Goal: Task Accomplishment & Management: Manage account settings

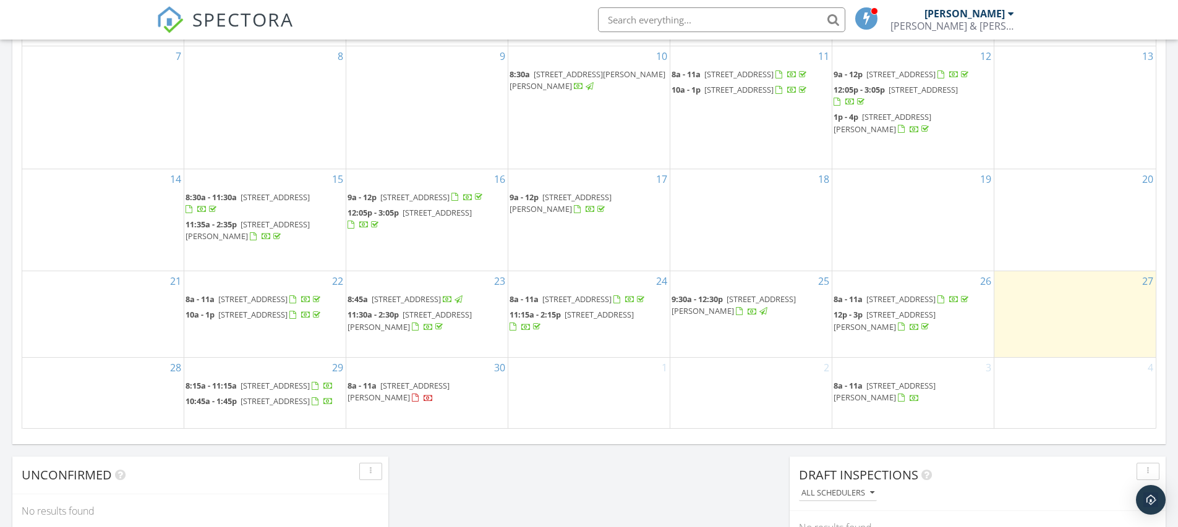
scroll to position [933, 0]
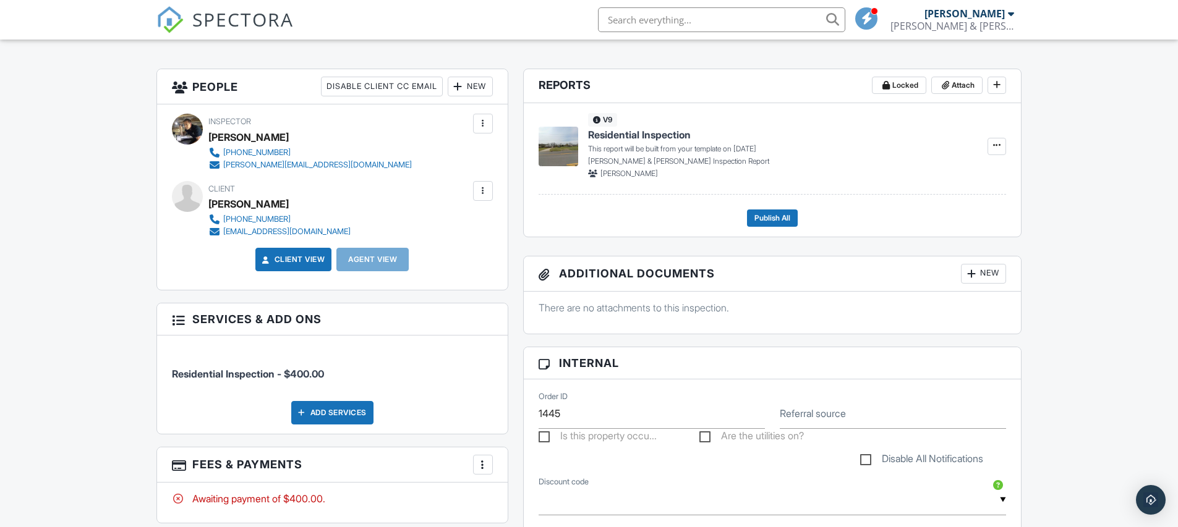
scroll to position [315, 0]
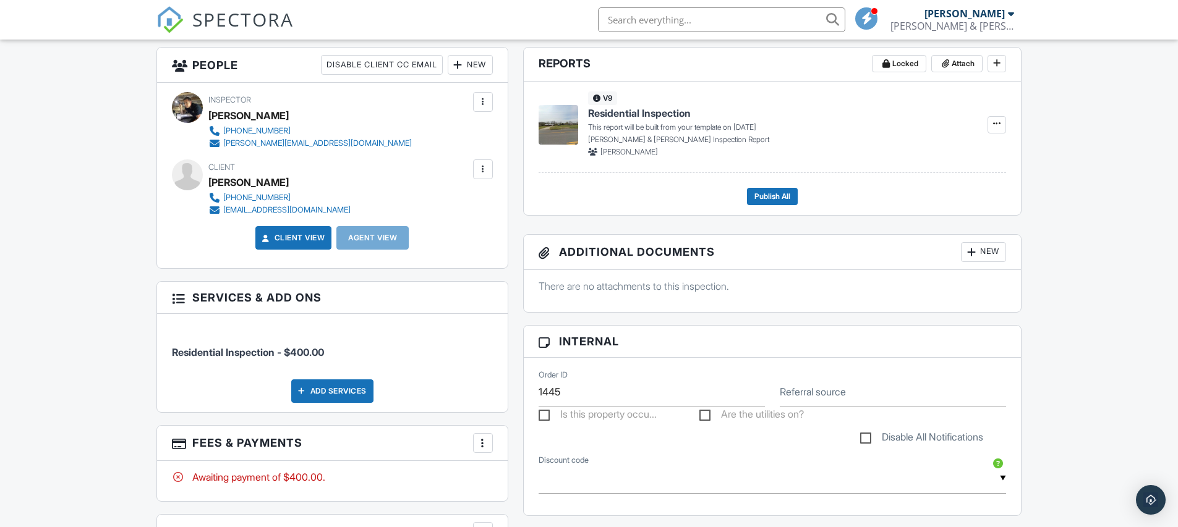
click at [351, 393] on div "Add Services" at bounding box center [332, 391] width 82 height 23
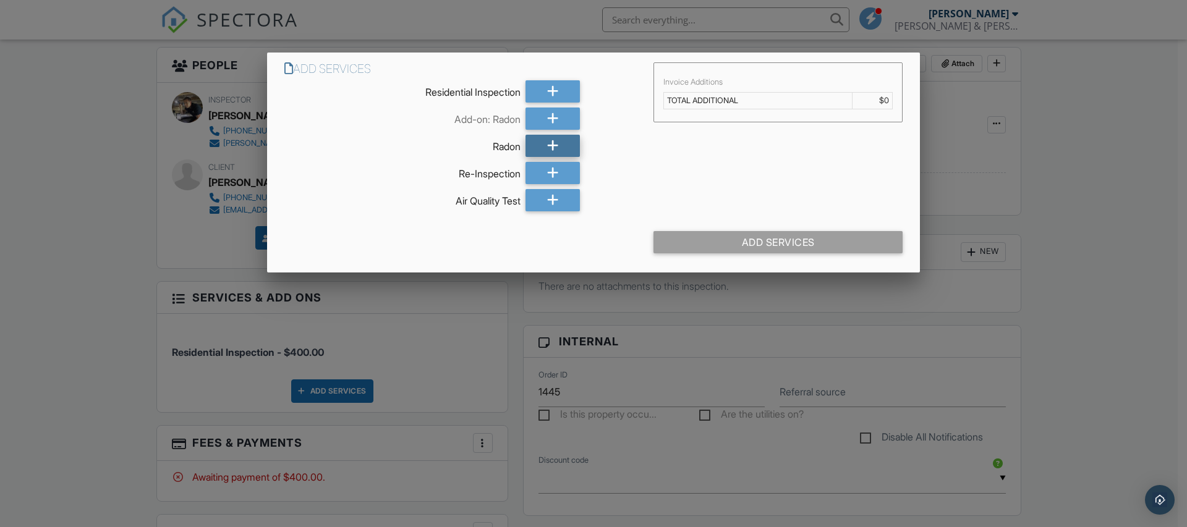
click at [556, 145] on icon at bounding box center [553, 146] width 12 height 22
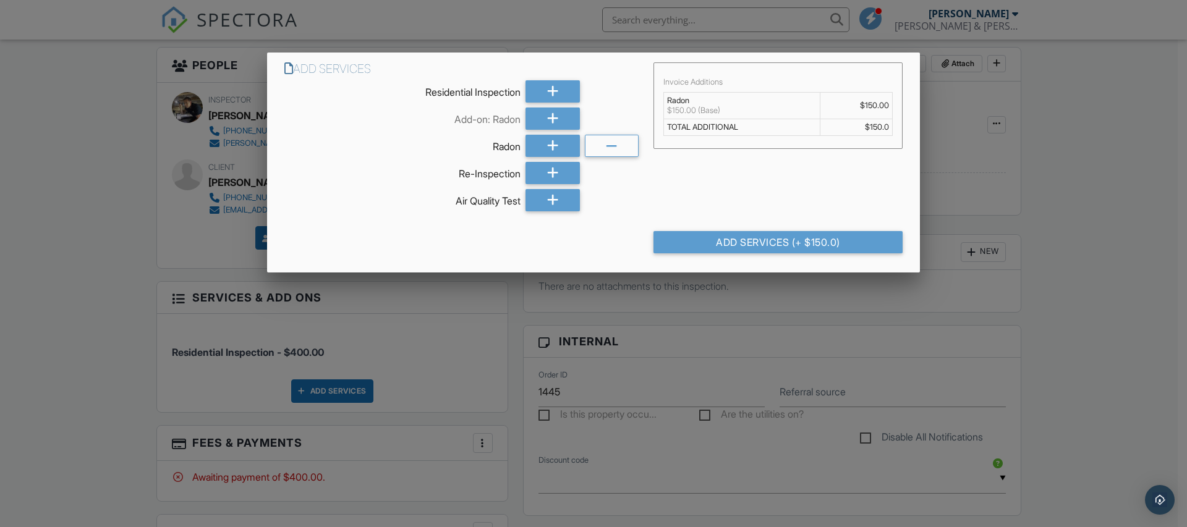
click at [877, 127] on td "$150.0" at bounding box center [857, 127] width 72 height 17
drag, startPoint x: 878, startPoint y: 124, endPoint x: 861, endPoint y: 124, distance: 17.3
click at [861, 124] on td "$150.0" at bounding box center [857, 127] width 72 height 17
click at [876, 106] on td "$150.00" at bounding box center [857, 106] width 72 height 27
drag, startPoint x: 877, startPoint y: 104, endPoint x: 864, endPoint y: 105, distance: 12.4
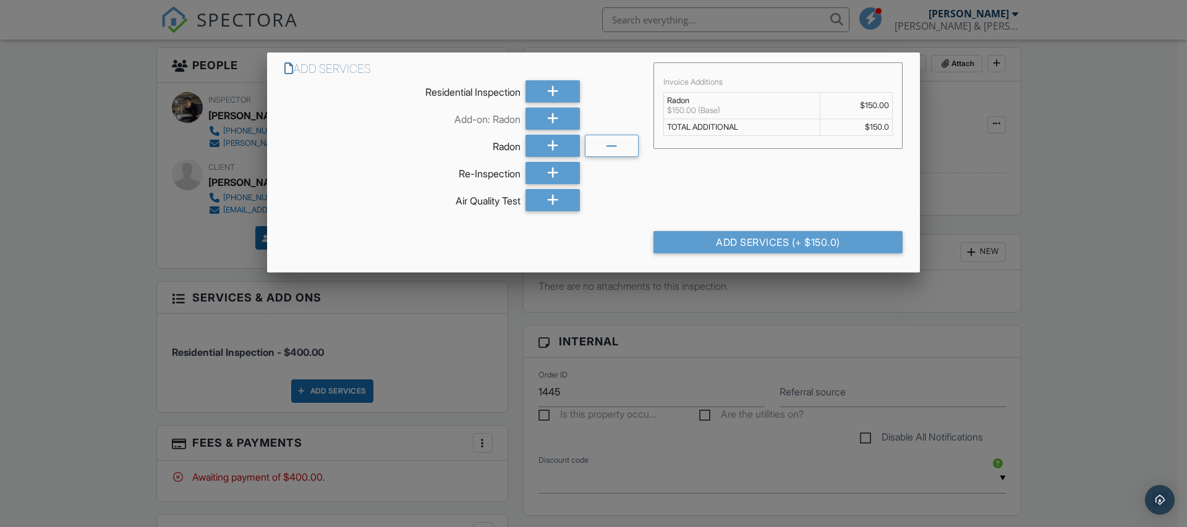
click at [864, 105] on td "$150.00" at bounding box center [857, 106] width 72 height 27
click at [736, 180] on div "Add Services Residential Inspection Add-on: Radon [GEOGRAPHIC_DATA] Re-Inspecti…" at bounding box center [593, 137] width 653 height 169
click at [520, 320] on div at bounding box center [593, 267] width 1187 height 659
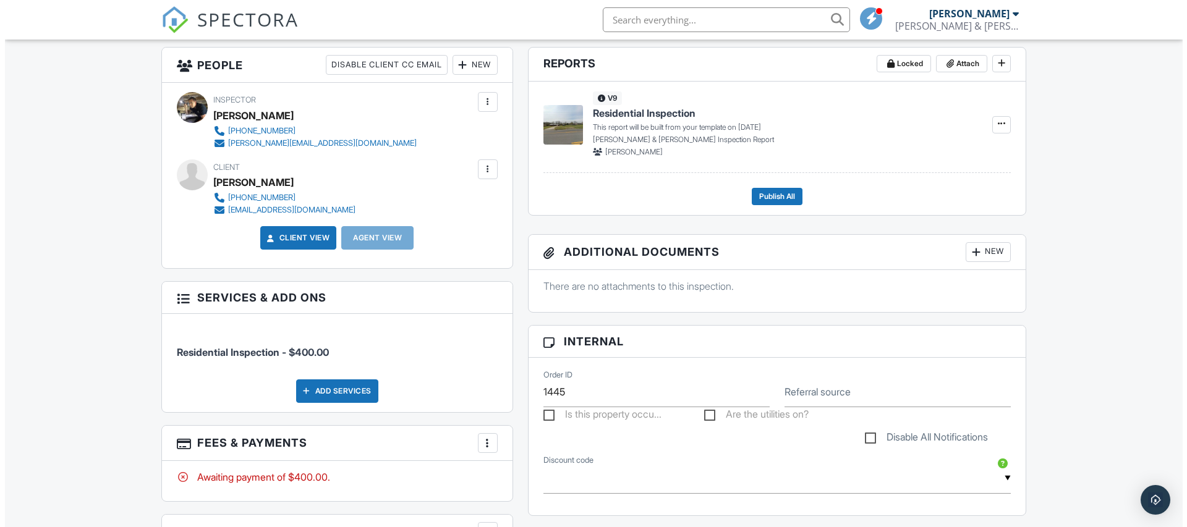
scroll to position [399, 0]
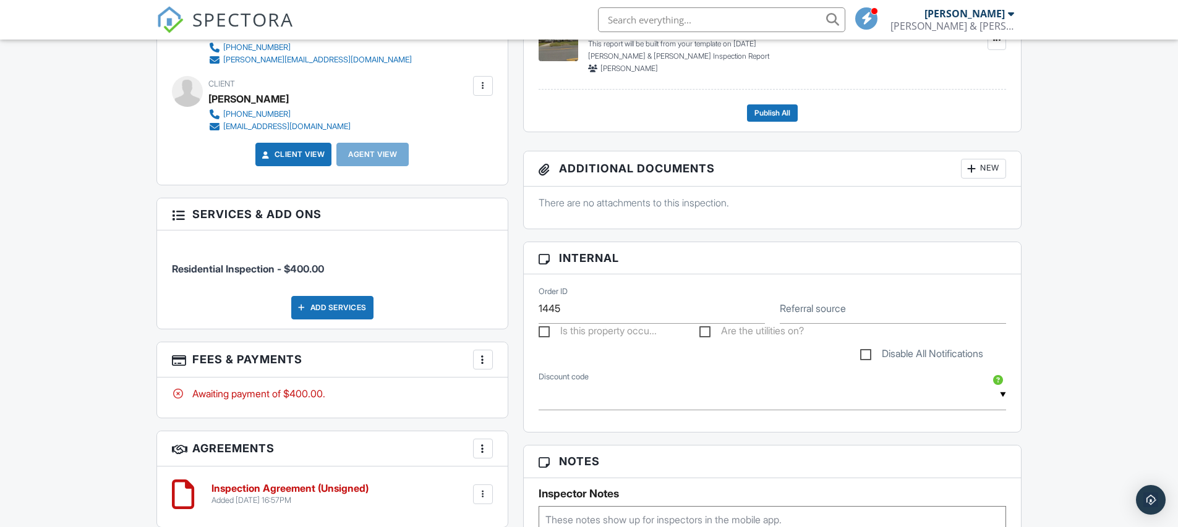
click at [482, 360] on div at bounding box center [483, 360] width 12 height 12
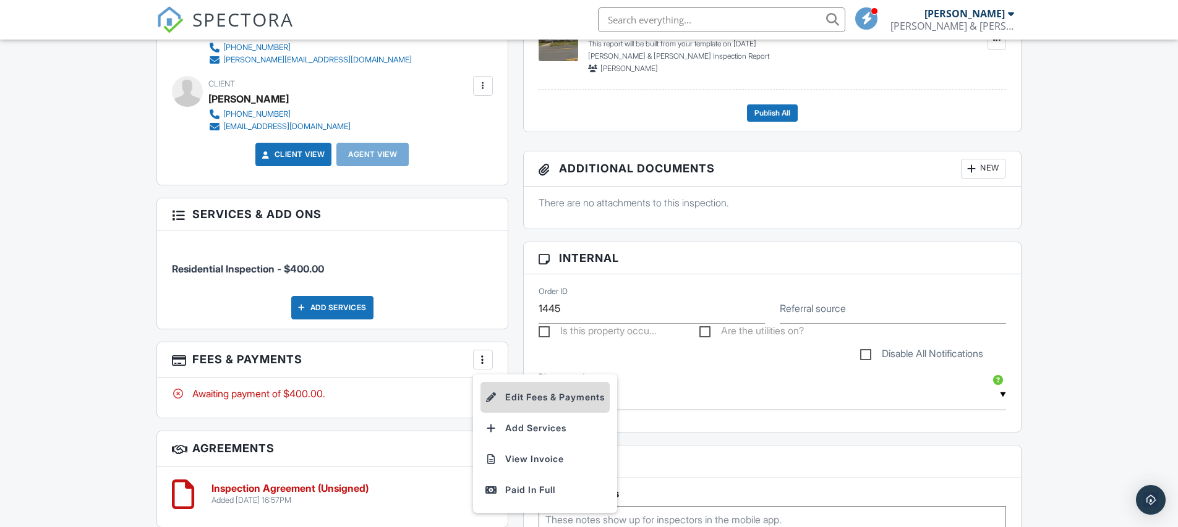
click at [523, 396] on li "Edit Fees & Payments" at bounding box center [544, 397] width 129 height 31
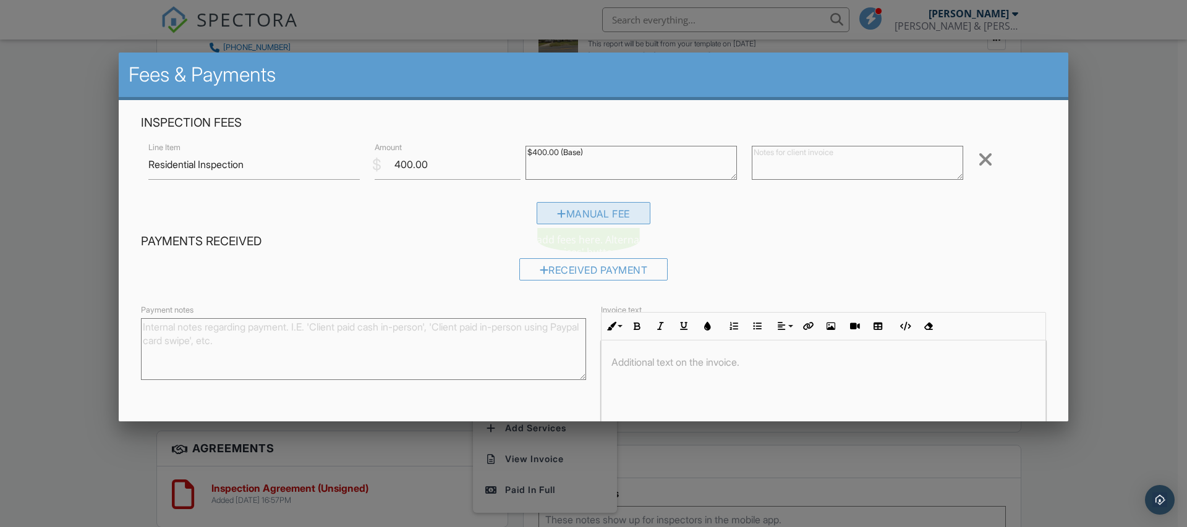
click at [586, 213] on div "Manual Fee" at bounding box center [594, 213] width 114 height 22
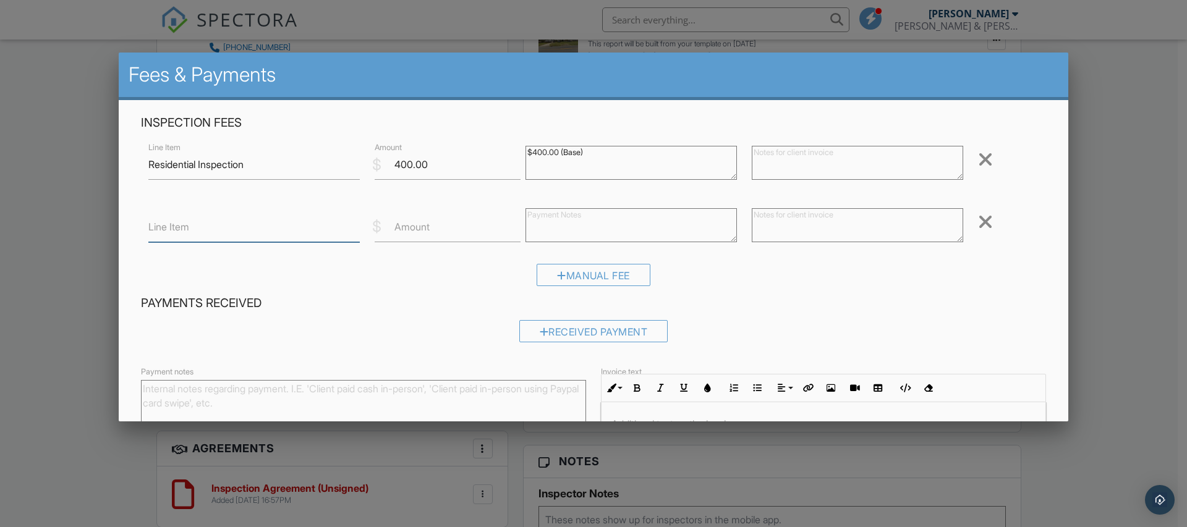
click at [236, 231] on input "Line Item" at bounding box center [253, 227] width 211 height 30
type input "Radon"
click at [435, 230] on input "Amount" at bounding box center [448, 227] width 146 height 30
click at [461, 292] on div "Manual Fee" at bounding box center [593, 280] width 905 height 32
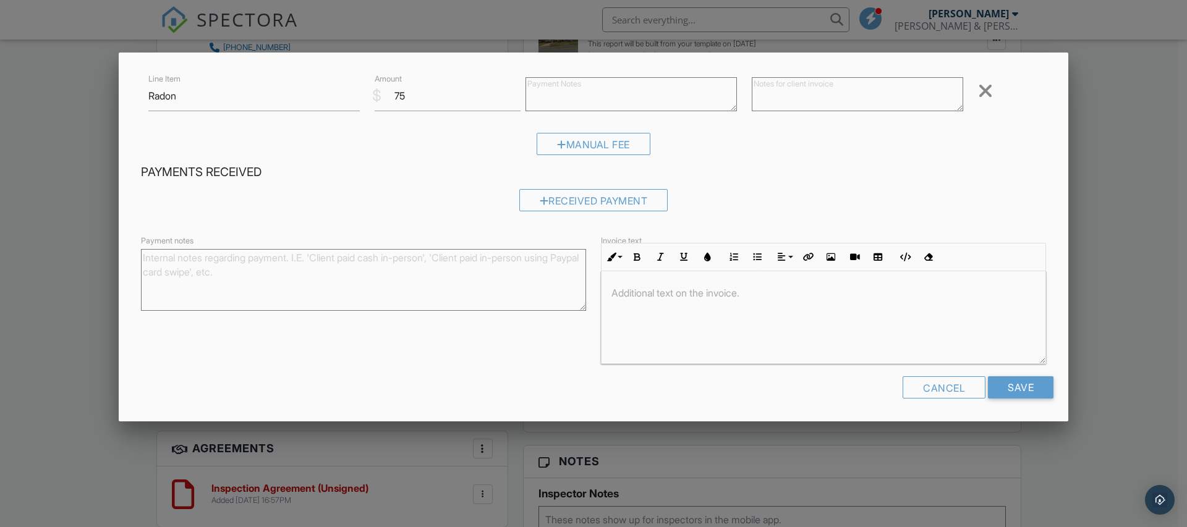
scroll to position [0, 0]
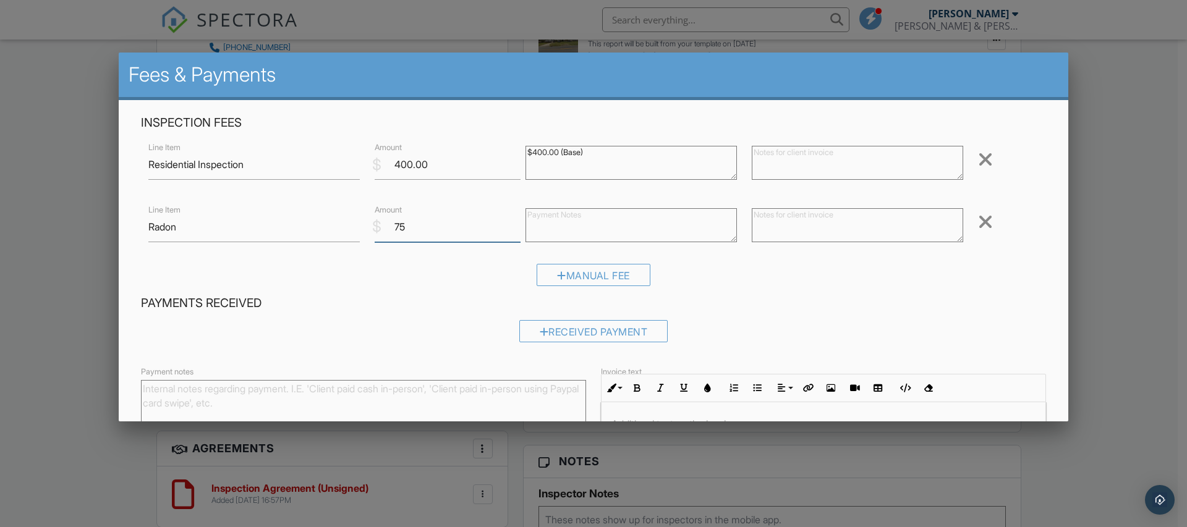
click at [404, 228] on input "75" at bounding box center [448, 227] width 146 height 30
type input "75.00"
click at [456, 312] on div "Payments Received Received Payment" at bounding box center [594, 324] width 920 height 56
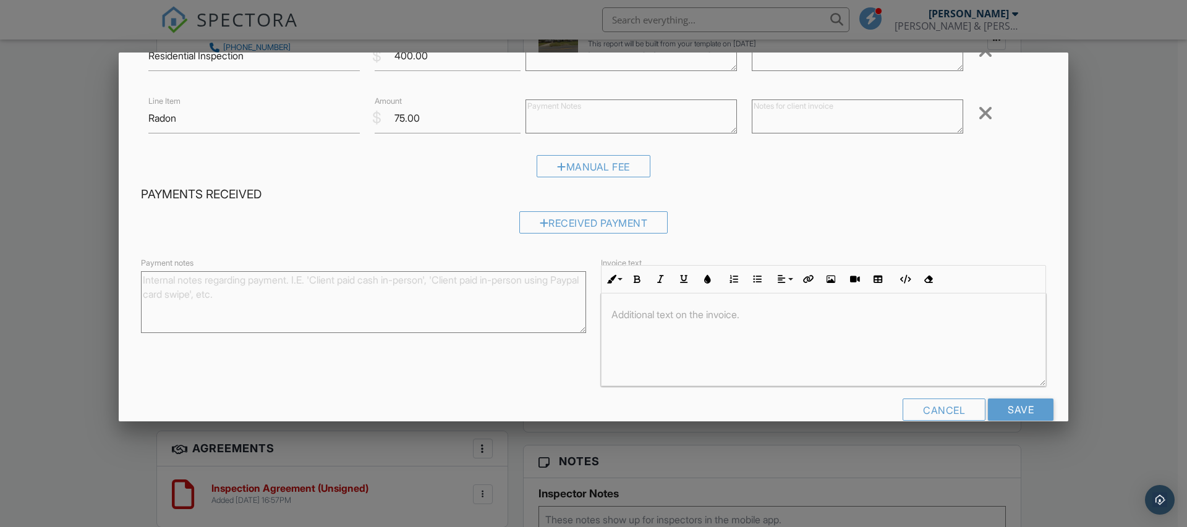
scroll to position [131, 0]
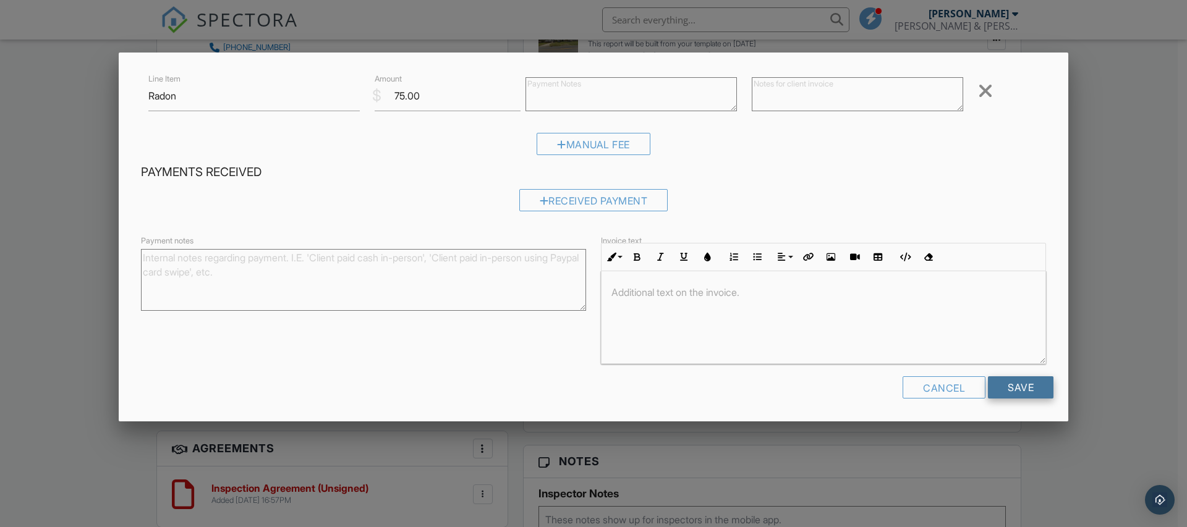
click at [1010, 386] on input "Save" at bounding box center [1021, 388] width 66 height 22
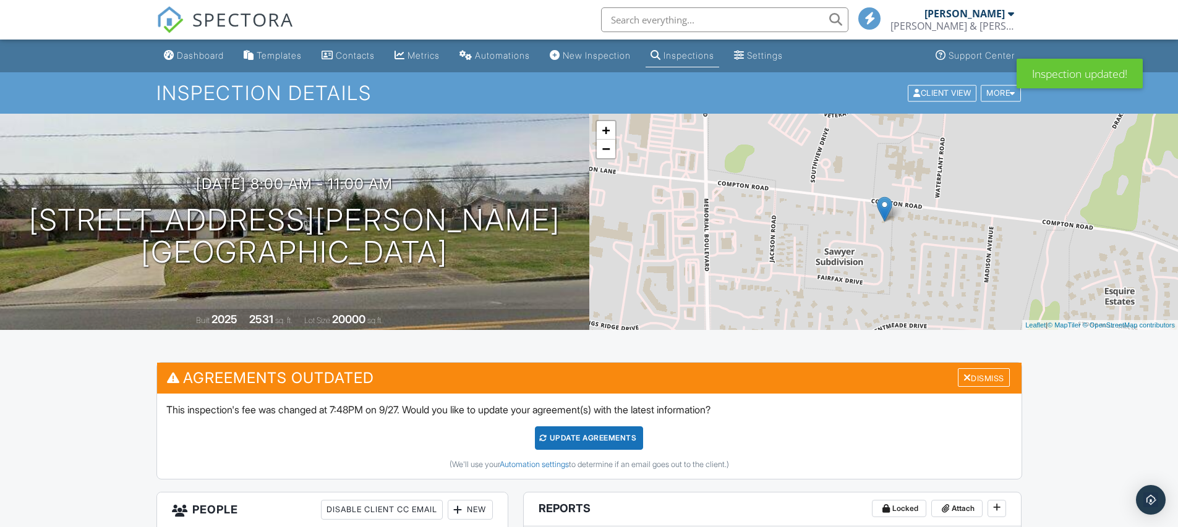
click at [606, 435] on div "Update Agreements" at bounding box center [589, 438] width 108 height 23
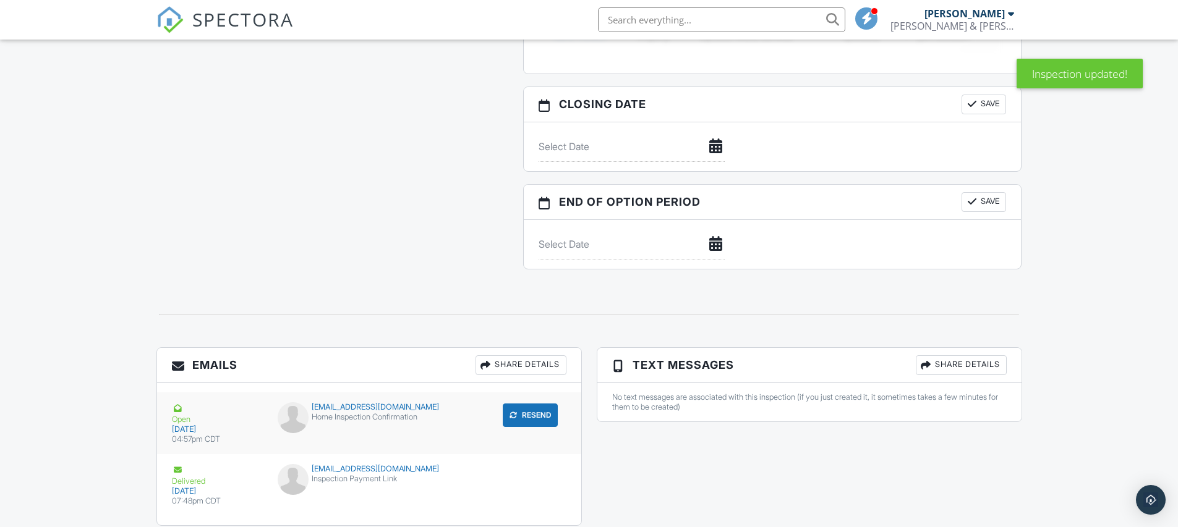
scroll to position [1154, 0]
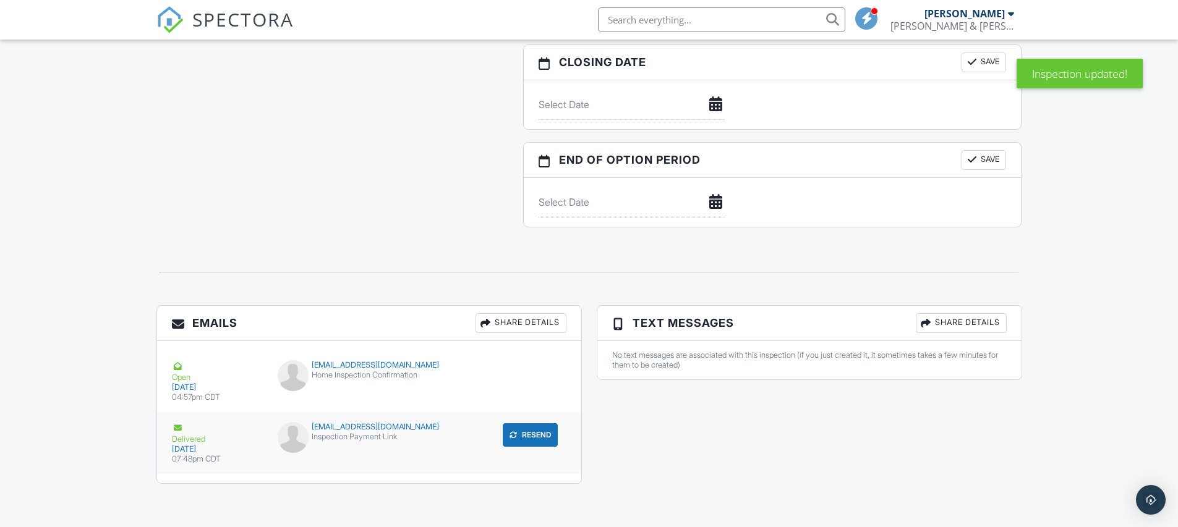
click at [378, 429] on div "[EMAIL_ADDRESS][DOMAIN_NAME]" at bounding box center [369, 427] width 182 height 10
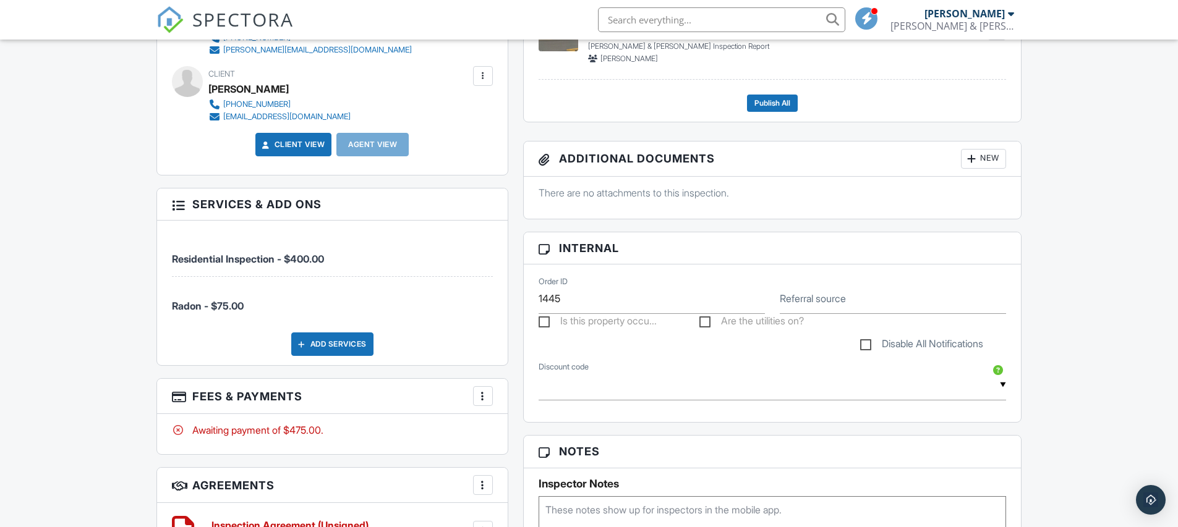
scroll to position [0, 0]
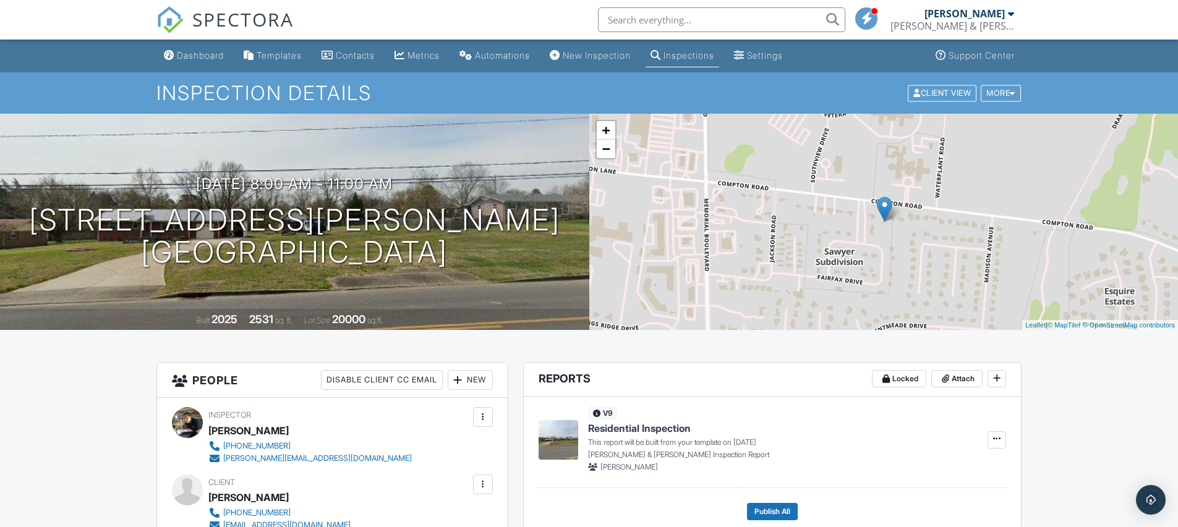
click at [228, 15] on span "SPECTORA" at bounding box center [242, 19] width 101 height 26
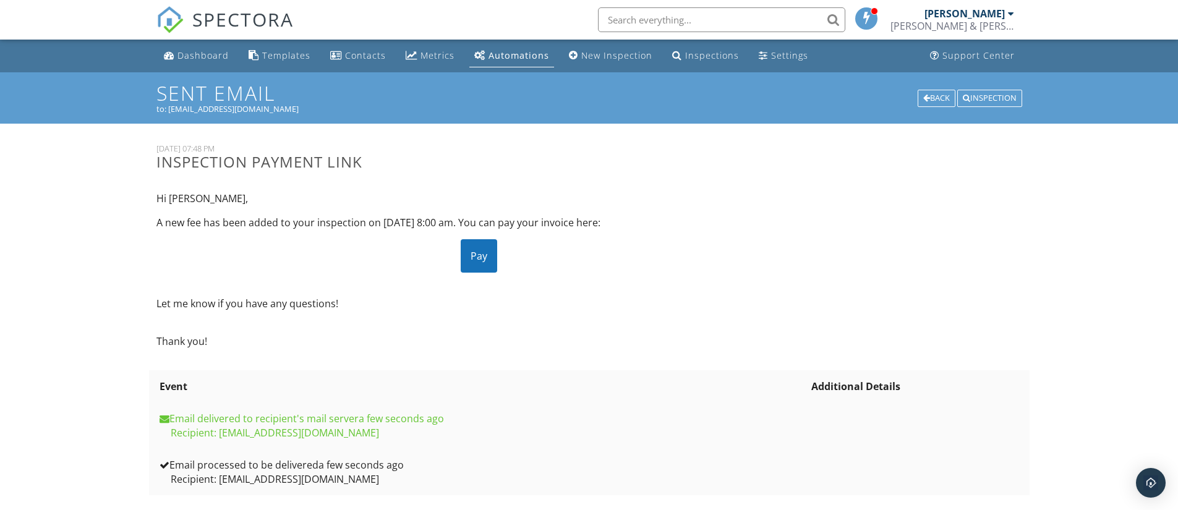
click at [488, 257] on div "Pay" at bounding box center [479, 255] width 36 height 33
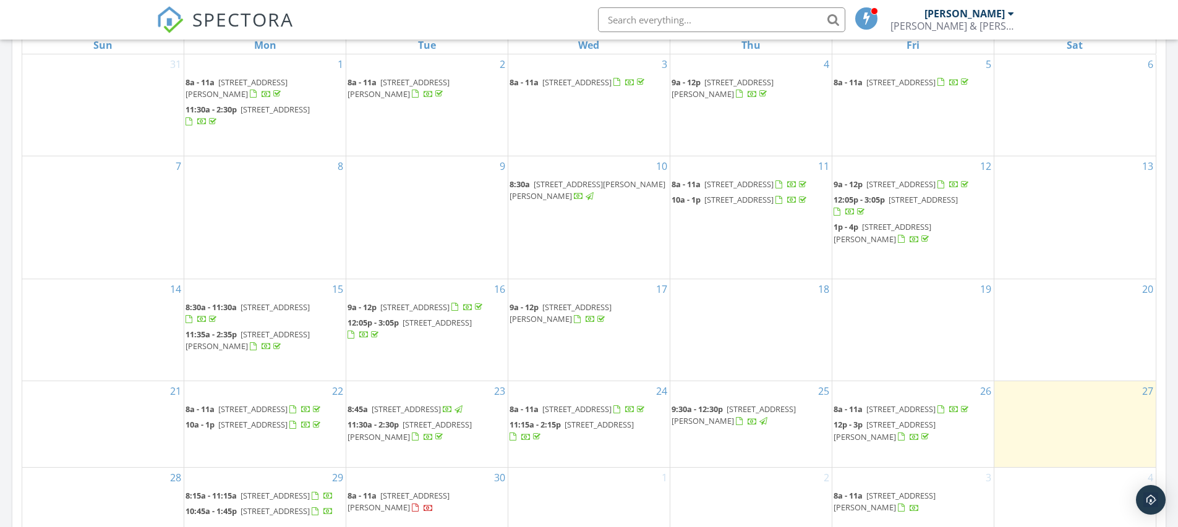
scroll to position [819, 0]
